Goal: Task Accomplishment & Management: Use online tool/utility

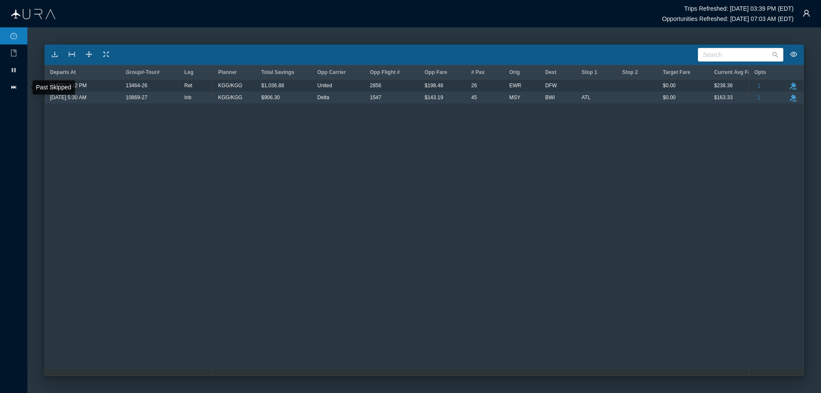
click at [13, 86] on icon "icon: fast-forward" at bounding box center [13, 87] width 7 height 7
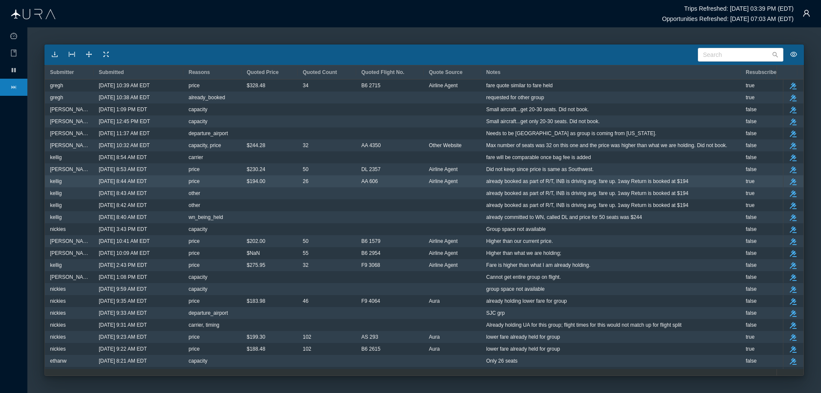
click at [561, 181] on span "already booked as part of R/T, INB is driving avg. fare up. 1way Return is book…" at bounding box center [587, 181] width 202 height 11
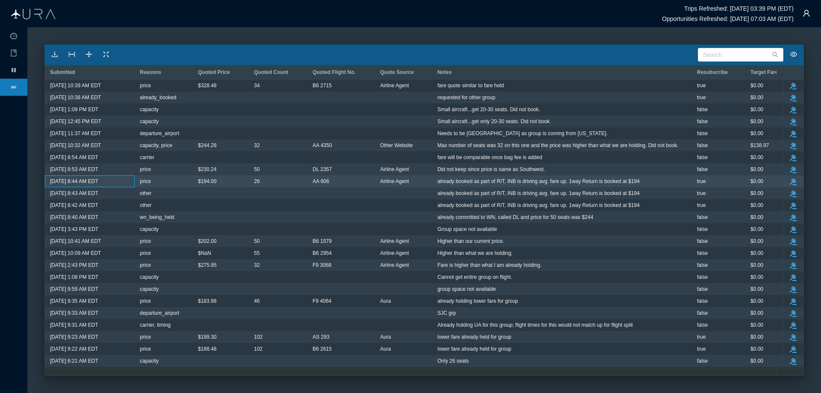
click at [561, 181] on span "already booked as part of R/T, INB is driving avg. fare up. 1way Return is book…" at bounding box center [538, 181] width 202 height 11
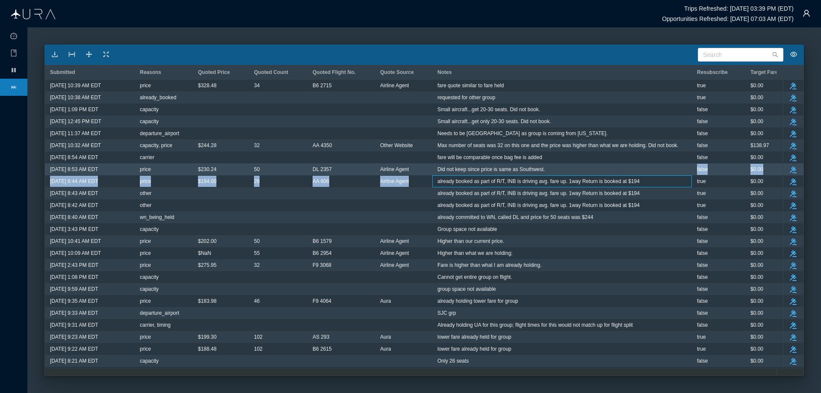
drag, startPoint x: 436, startPoint y: 180, endPoint x: 602, endPoint y: 172, distance: 166.5
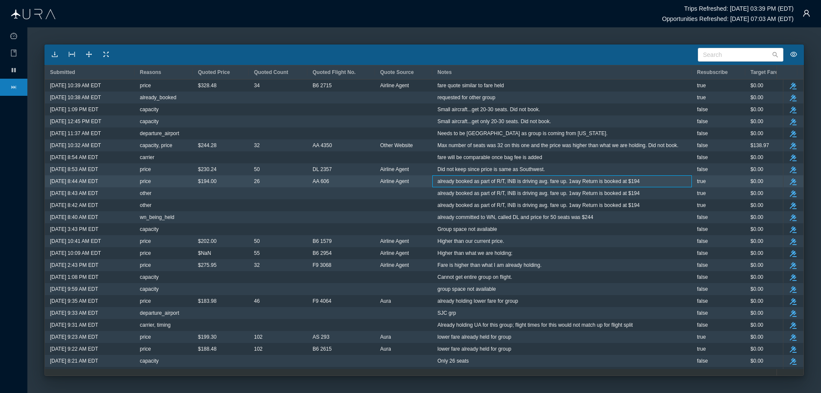
click at [521, 182] on span "already booked as part of R/T, INB is driving avg. fare up. 1way Return is book…" at bounding box center [538, 181] width 202 height 11
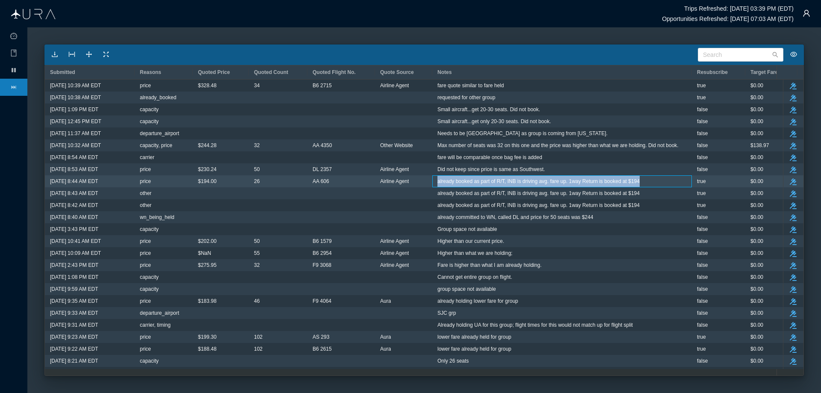
drag, startPoint x: 439, startPoint y: 181, endPoint x: 640, endPoint y: 180, distance: 201.4
click at [640, 180] on div "already booked as part of R/T, INB is driving avg. fare up. 1way Return is book…" at bounding box center [561, 181] width 249 height 11
copy span "already booked as part of R/T, INB is driving avg. fare up. 1way Return is book…"
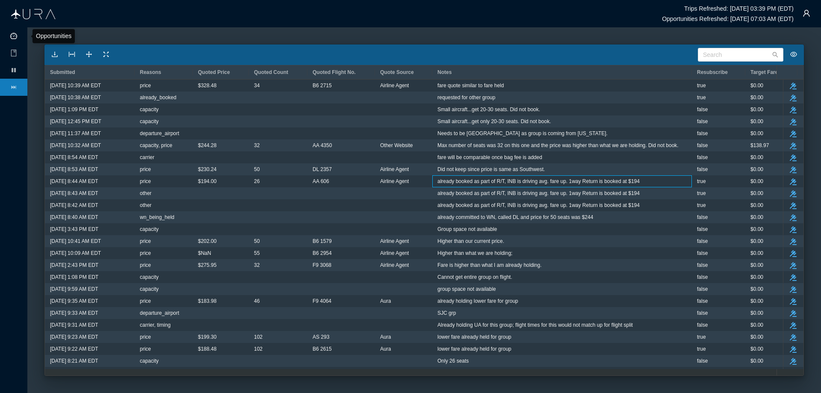
click at [15, 36] on icon "icon: dashboard" at bounding box center [13, 35] width 7 height 7
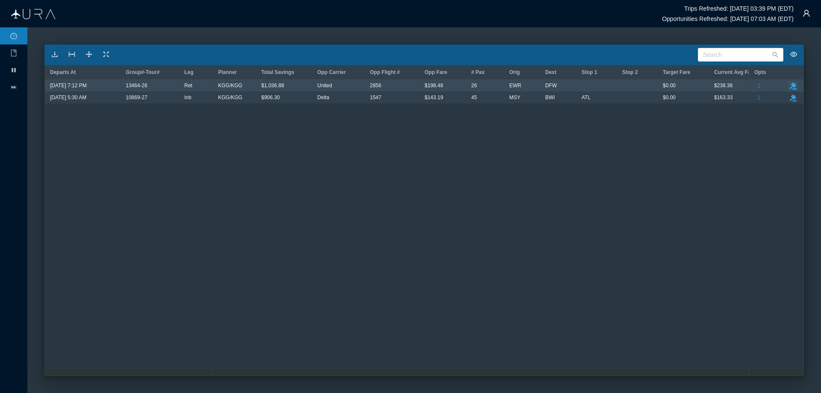
click at [794, 84] on icon "button" at bounding box center [793, 86] width 7 height 7
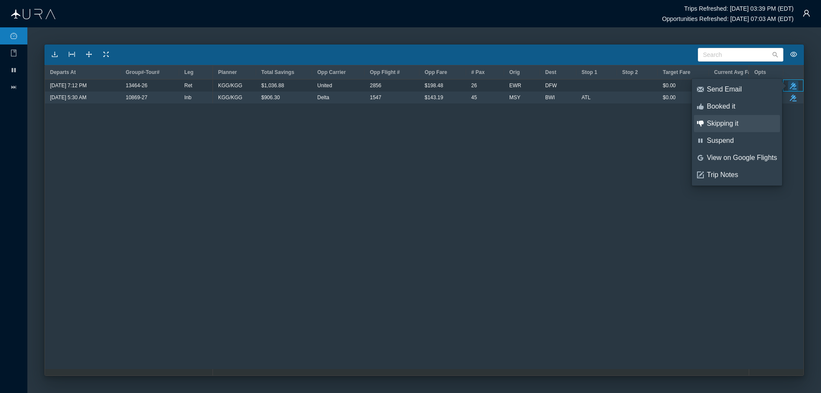
click at [718, 121] on div "Skipping it" at bounding box center [742, 123] width 70 height 9
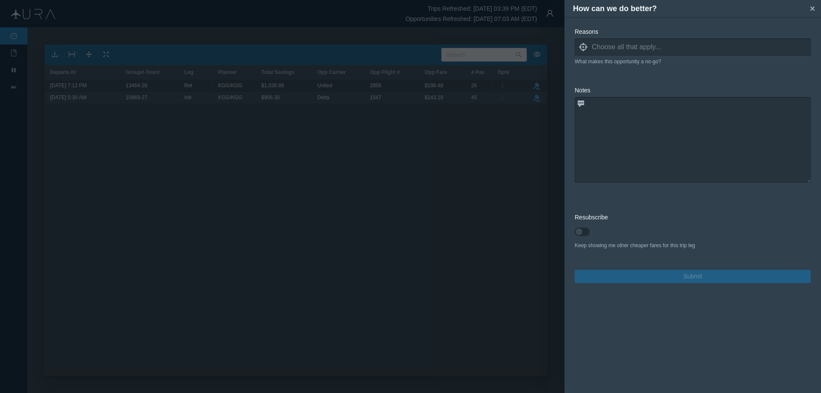
click at [582, 47] on icon "locate" at bounding box center [583, 47] width 9 height 9
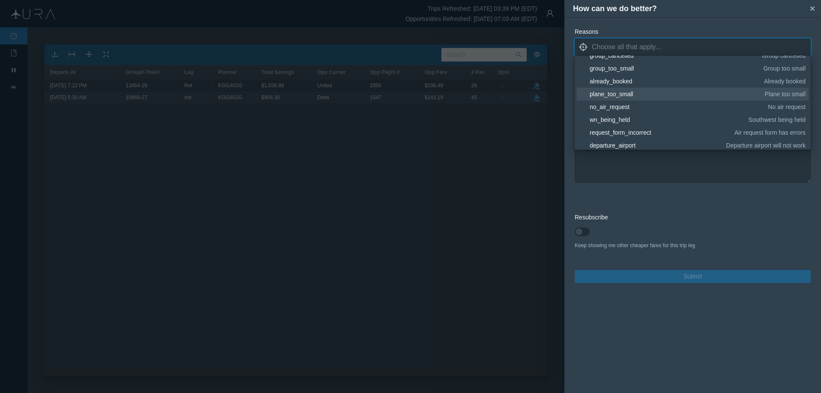
scroll to position [128, 0]
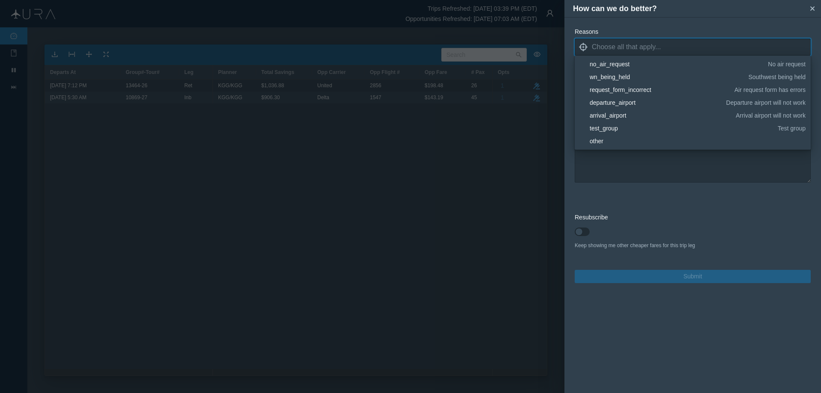
click at [605, 141] on div "other" at bounding box center [696, 141] width 213 height 9
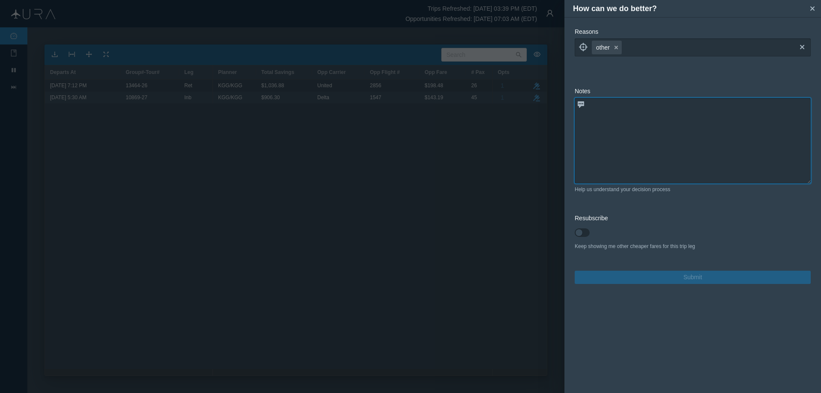
click at [652, 169] on textarea at bounding box center [693, 141] width 236 height 86
paste textarea "already booked as part of R/T, INB is driving avg. fare up. 1way Return is book…"
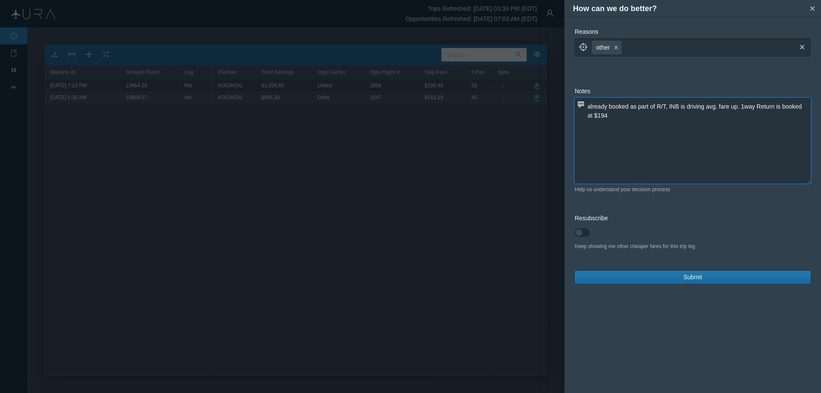
type textarea "already booked as part of R/T, INB is driving avg. fare up. 1way Return is book…"
click at [685, 279] on span "Submit" at bounding box center [692, 277] width 19 height 9
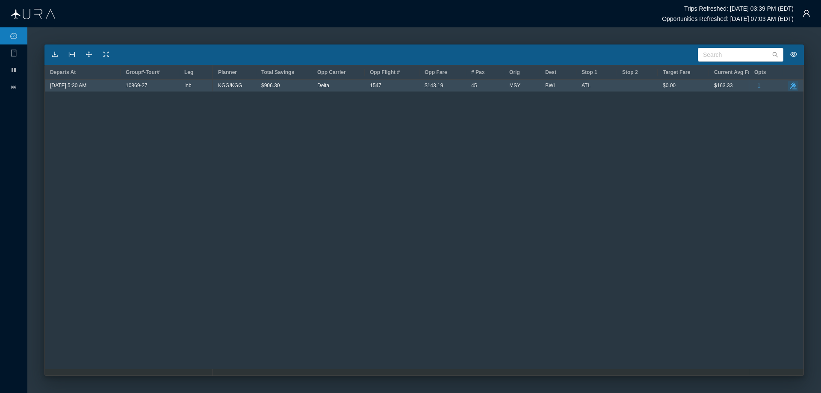
click at [794, 86] on icon "button" at bounding box center [793, 86] width 7 height 7
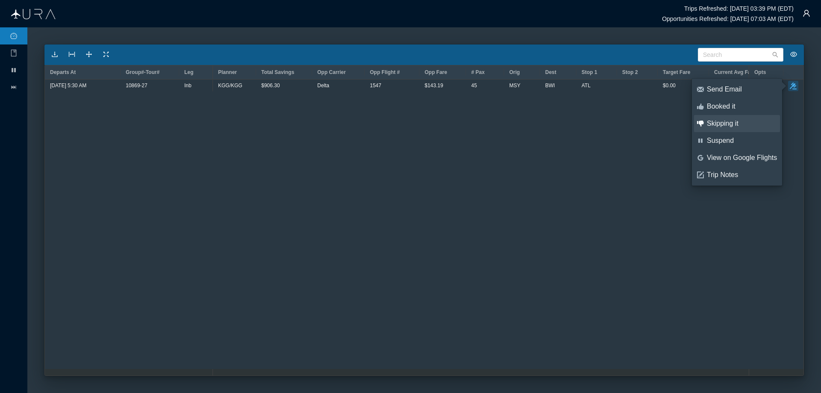
click at [720, 121] on div "Skipping it" at bounding box center [742, 123] width 70 height 9
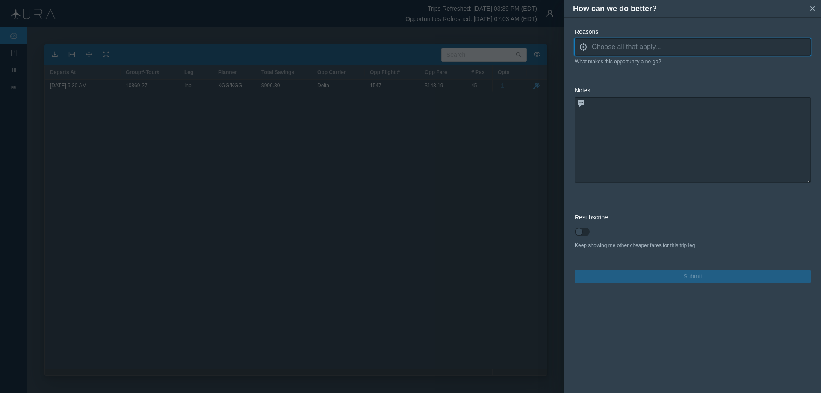
click at [582, 45] on icon "locate" at bounding box center [583, 47] width 9 height 9
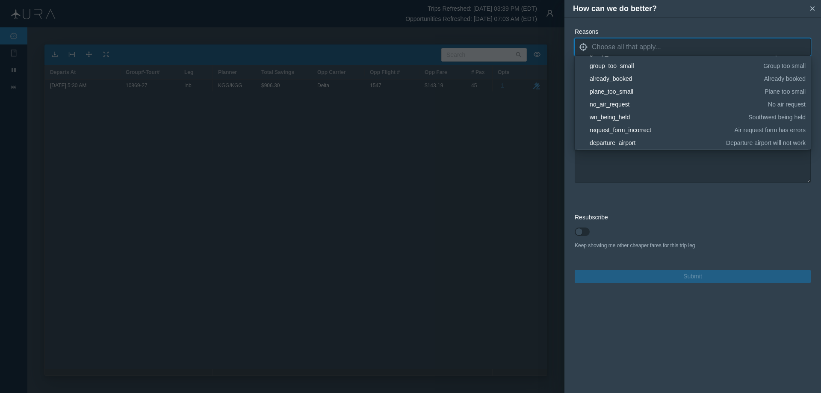
scroll to position [128, 0]
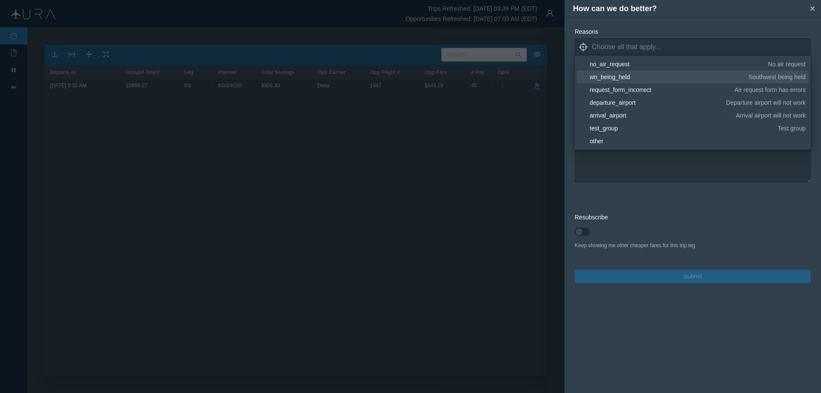
click at [605, 74] on div "wn_being_held" at bounding box center [668, 77] width 156 height 9
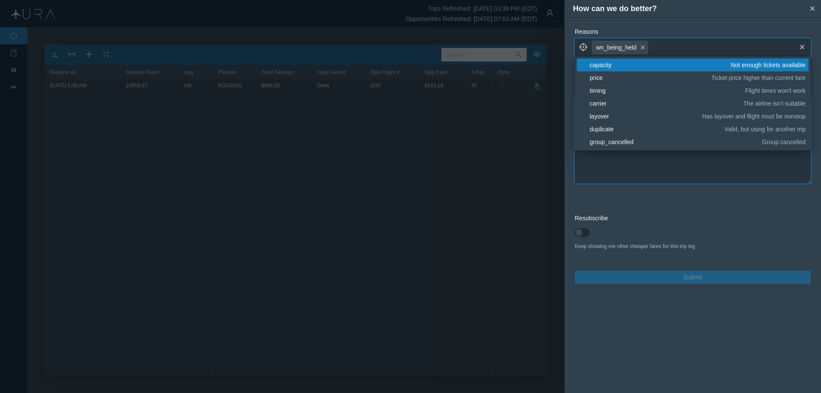
click at [642, 167] on textarea at bounding box center [693, 141] width 236 height 86
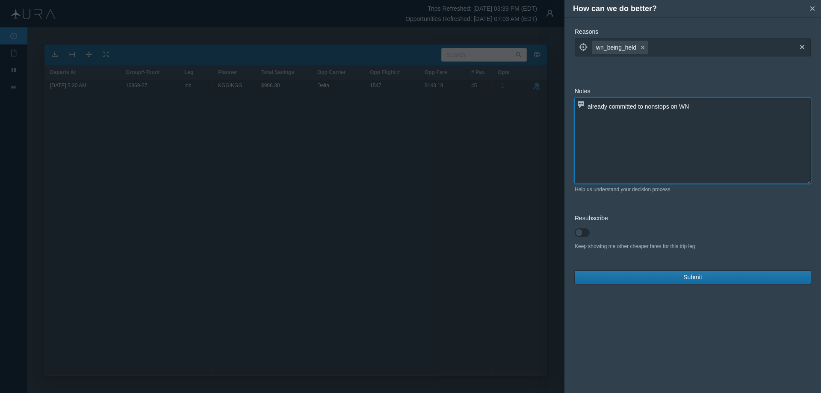
type textarea "already committed to nonstops on WN"
click at [690, 276] on span "Submit" at bounding box center [692, 277] width 19 height 9
